Goal: Task Accomplishment & Management: Manage account settings

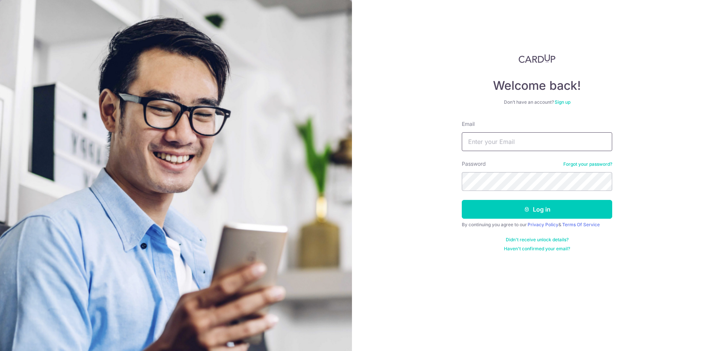
click at [534, 135] on input "Email" at bounding box center [537, 141] width 150 height 19
type input "[EMAIL_ADDRESS][DOMAIN_NAME]"
click at [530, 218] on button "Log in" at bounding box center [537, 209] width 150 height 19
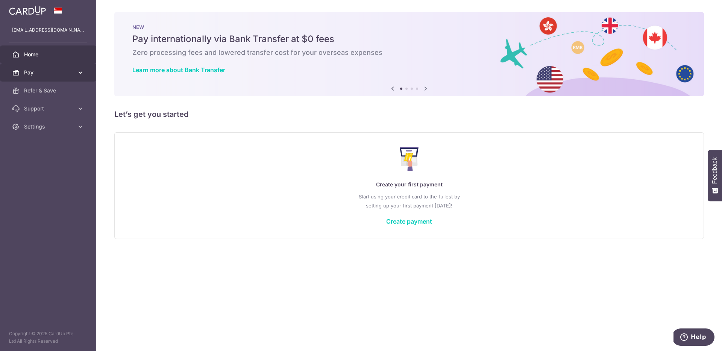
click at [41, 72] on span "Pay" at bounding box center [49, 73] width 50 height 8
